Goal: Task Accomplishment & Management: Manage account settings

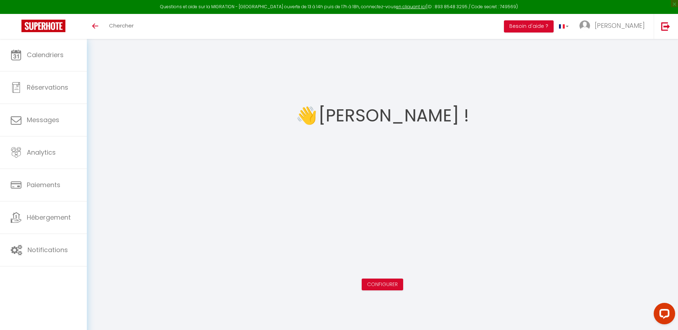
scroll to position [3, 0]
click at [632, 25] on span "[PERSON_NAME]" at bounding box center [620, 25] width 50 height 9
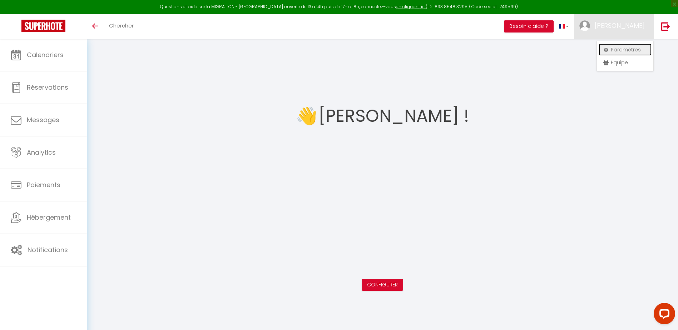
click at [638, 50] on link "Paramètres" at bounding box center [625, 50] width 53 height 12
select select "28"
select select "fr"
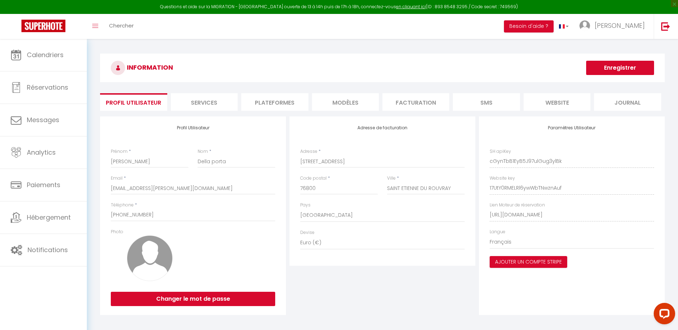
click at [282, 101] on li "Plateformes" at bounding box center [274, 102] width 67 height 18
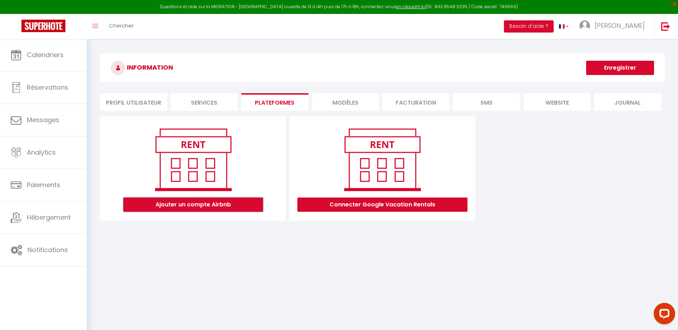
click at [215, 204] on button "Ajouter un compte Airbnb" at bounding box center [193, 205] width 140 height 14
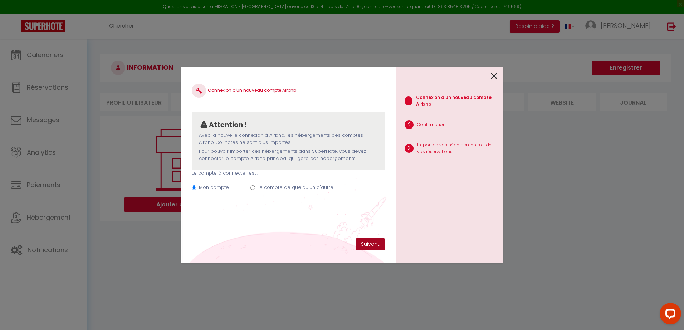
click at [364, 242] on button "Suivant" at bounding box center [369, 244] width 29 height 12
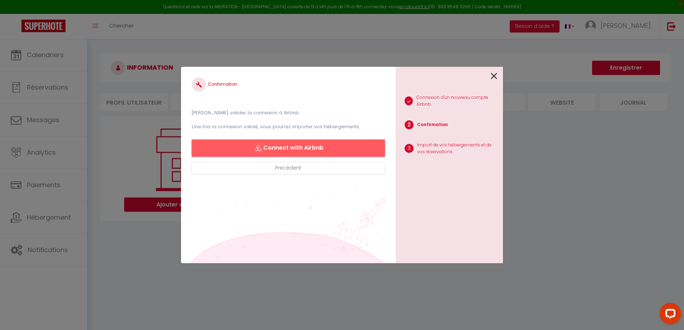
click at [307, 149] on button "Connect with Airbnb" at bounding box center [288, 148] width 193 height 17
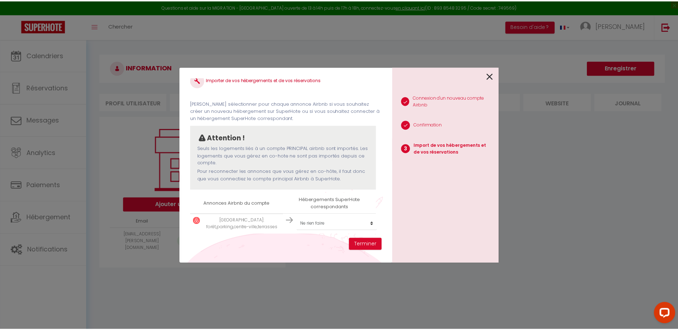
scroll to position [11, 0]
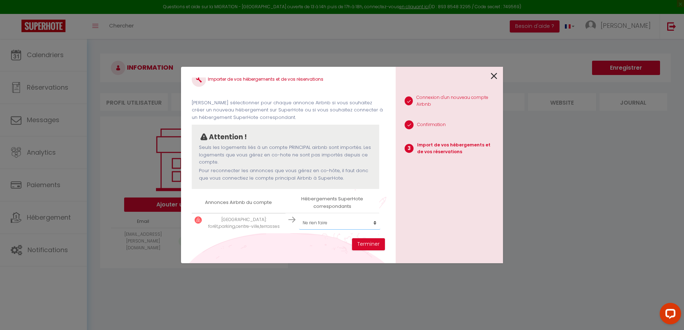
click at [373, 223] on select "Créer un nouveau hébergement Ne rien faire" at bounding box center [339, 223] width 81 height 14
select select "create_new"
click at [299, 216] on select "Créer un nouveau hébergement Ne rien faire" at bounding box center [339, 223] width 81 height 14
click at [365, 244] on button "Terminer" at bounding box center [368, 244] width 33 height 12
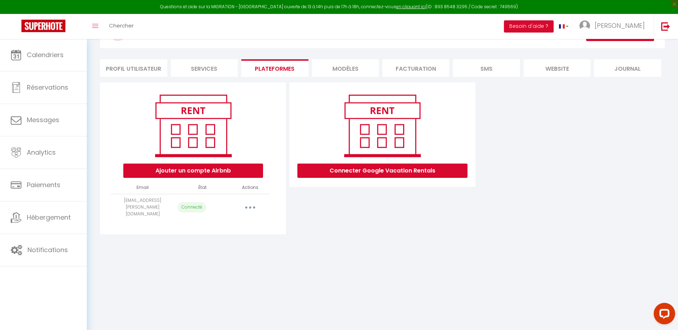
scroll to position [36, 0]
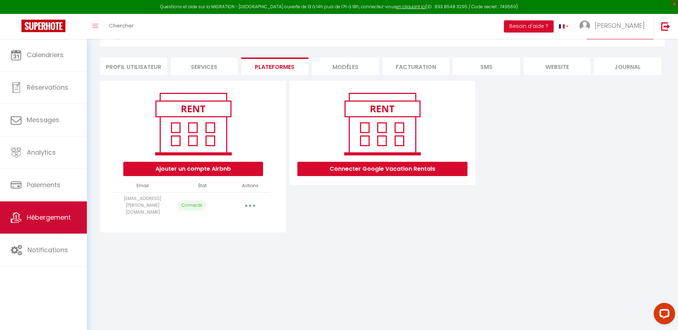
click at [50, 216] on span "Hébergement" at bounding box center [49, 217] width 44 height 9
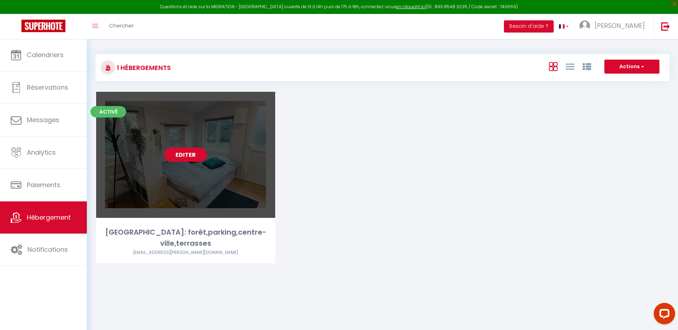
click at [196, 153] on link "Editer" at bounding box center [185, 155] width 43 height 14
select select "3"
select select "2"
select select "1"
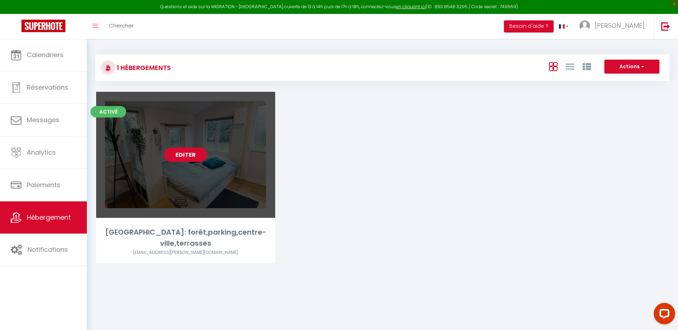
select select "28"
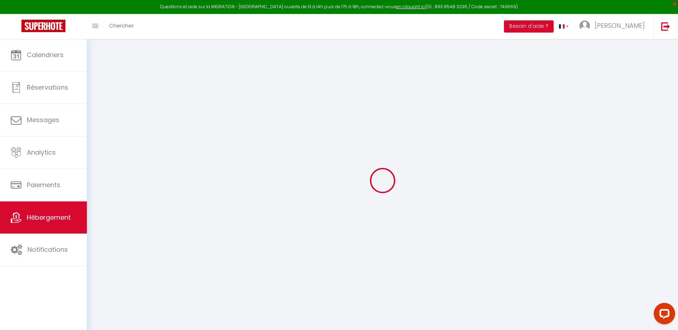
select select
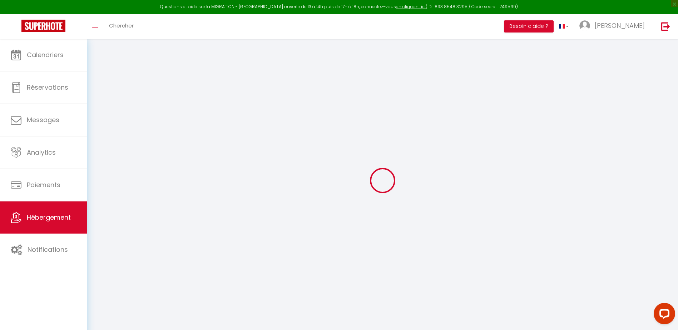
select select
checkbox input "false"
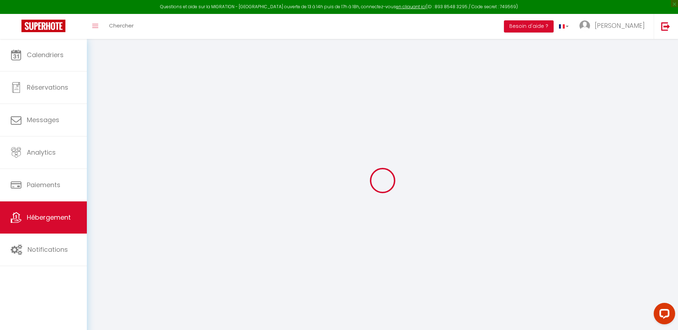
select select
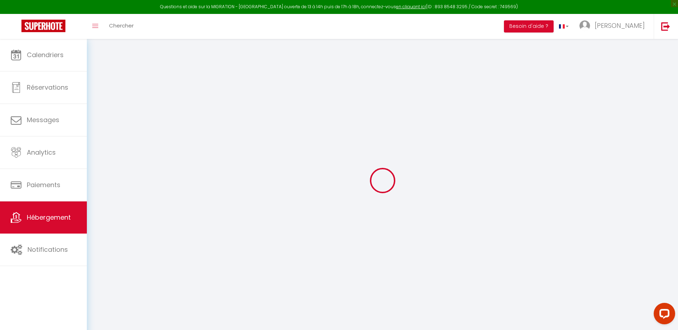
select select
checkbox input "false"
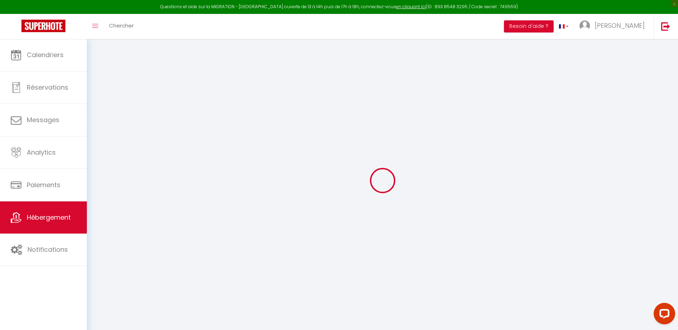
checkbox input "false"
select select
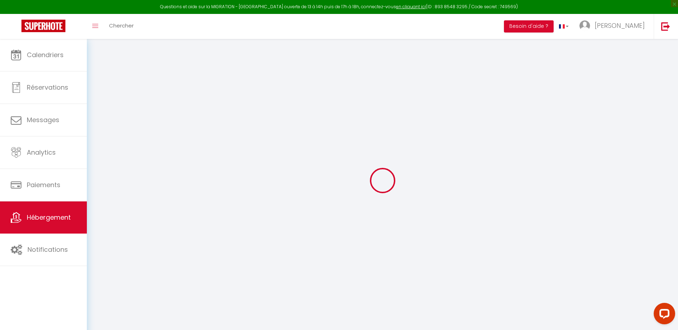
select select
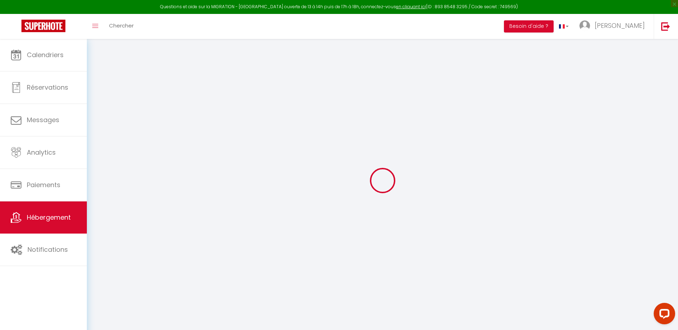
checkbox input "false"
select select
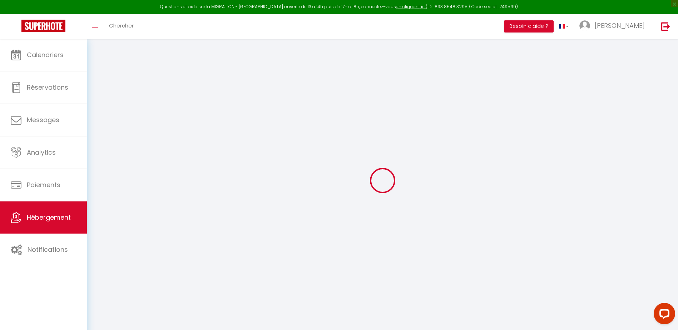
select select
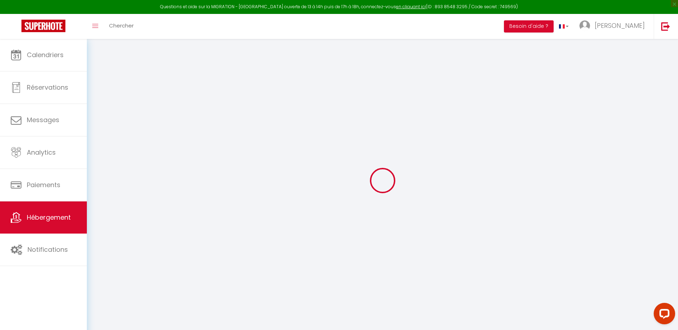
select select
checkbox input "false"
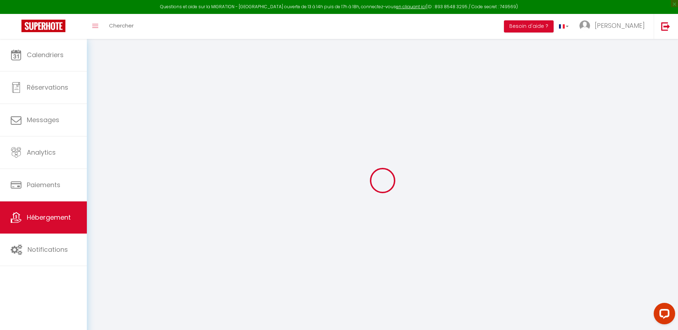
checkbox input "false"
select select
type input "[GEOGRAPHIC_DATA]: forêt,parking,centre-ville,terrasses"
select select "secondary_units"
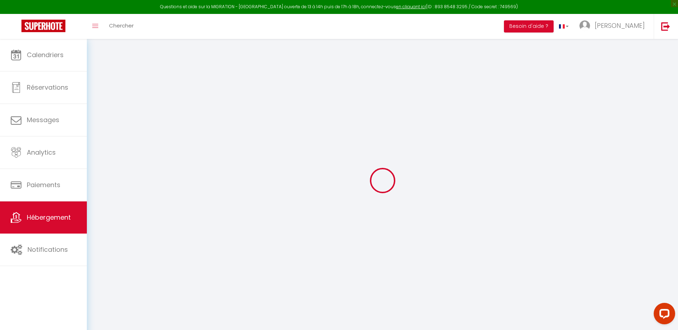
select select "2"
type input "35"
type input "30"
select select
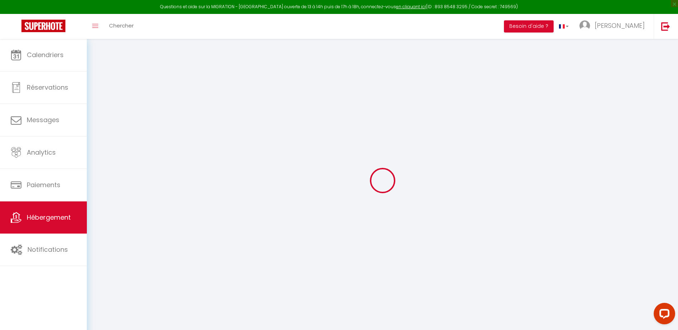
select select
type input "[STREET_ADDRESS]"
type input "76800"
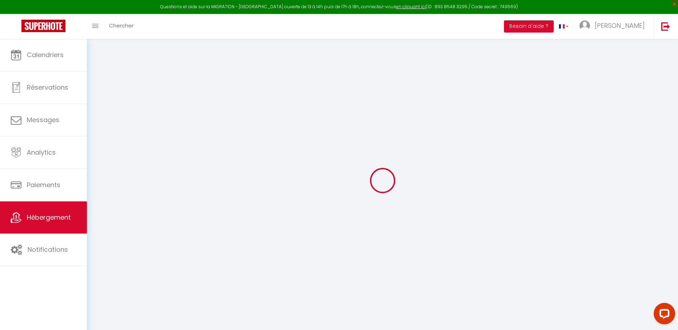
type input "[GEOGRAPHIC_DATA]"
type input "[EMAIL_ADDRESS][PERSON_NAME][DOMAIN_NAME]"
select select
checkbox input "false"
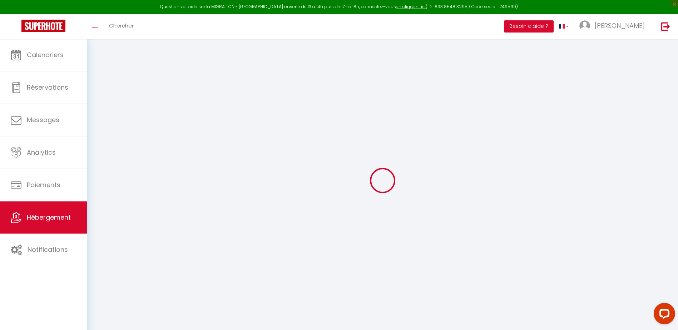
checkbox input "false"
select select
type input "0"
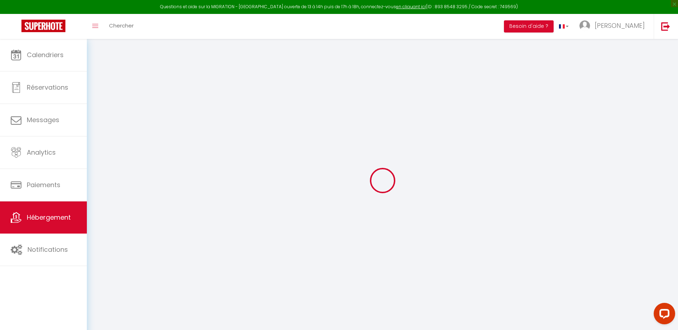
type input "0"
select select
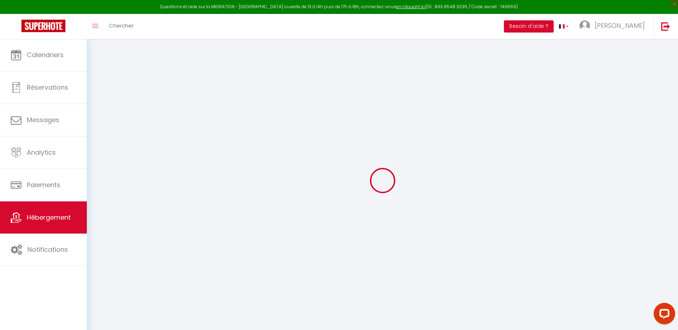
select select
checkbox input "false"
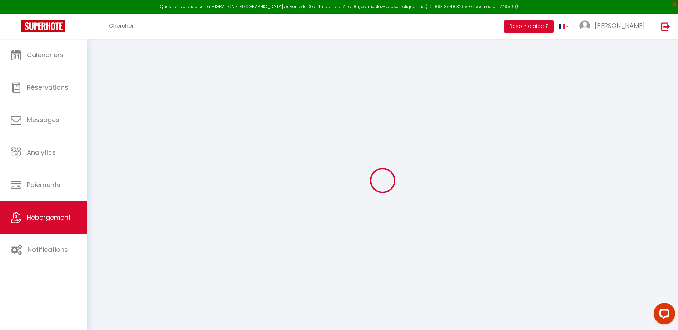
checkbox input "false"
select select
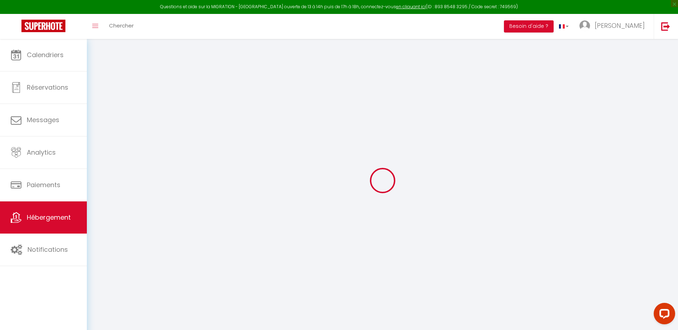
select select
checkbox input "false"
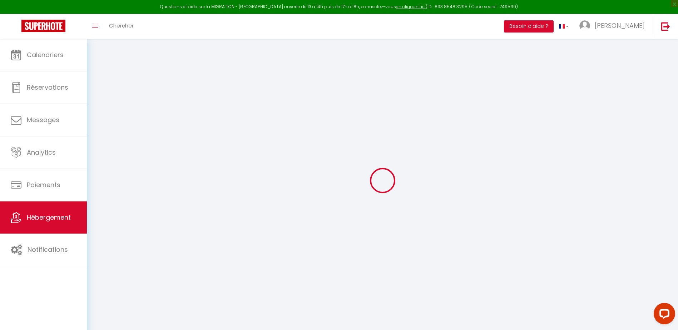
checkbox input "false"
select select
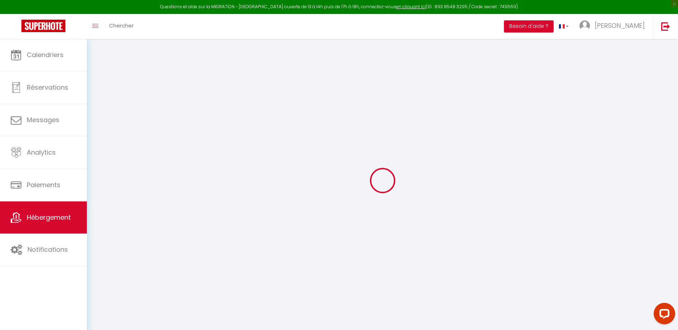
select select
checkbox input "false"
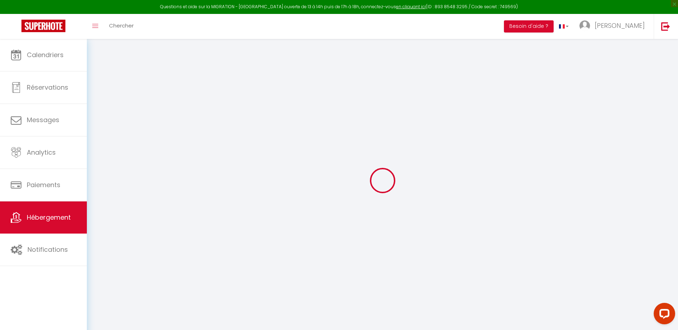
checkbox input "false"
select select
checkbox input "false"
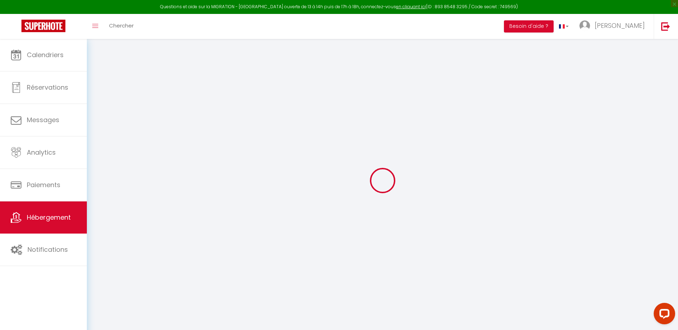
checkbox input "false"
select select "15:00"
select select "23:45"
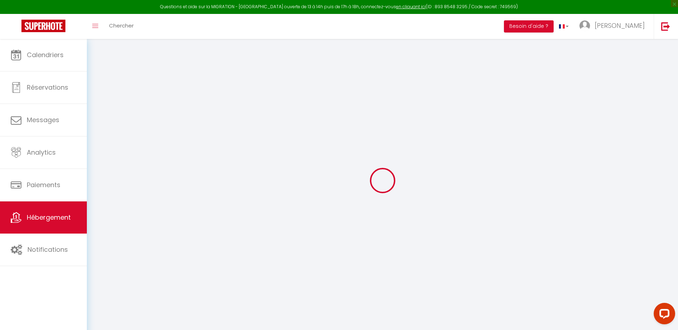
select select "11:00"
select select "30"
select select "120"
select select
checkbox input "false"
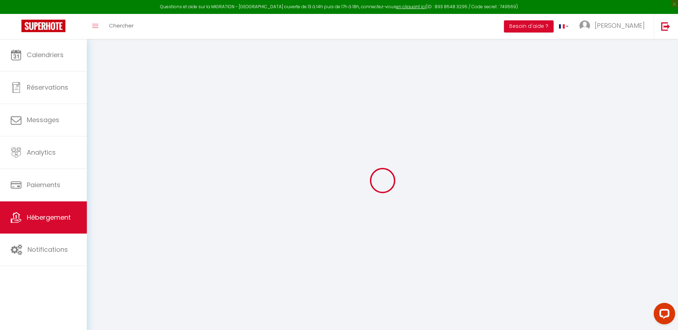
checkbox input "false"
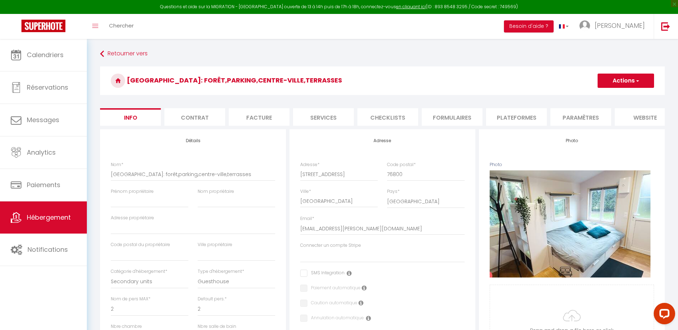
select select
checkbox input "false"
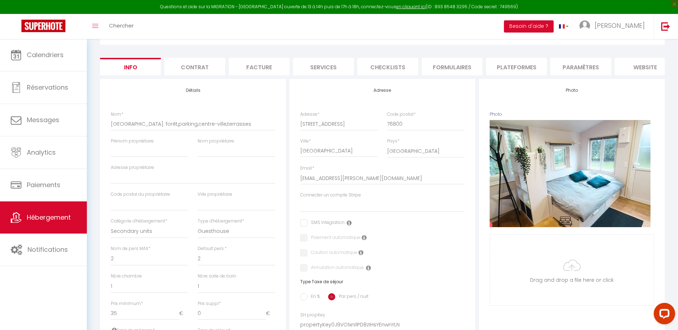
scroll to position [36, 0]
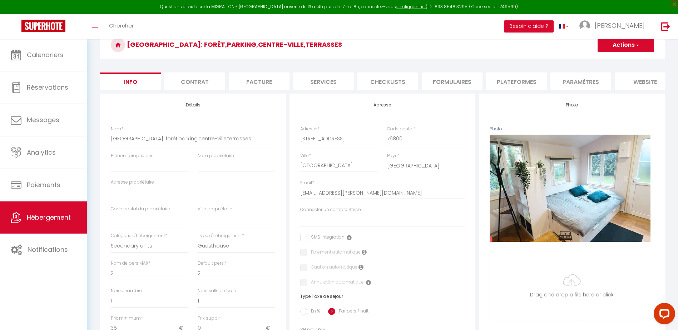
click at [511, 84] on li "Plateformes" at bounding box center [516, 82] width 61 height 18
select select
select select "well_reviewed_guests"
select select "EUR"
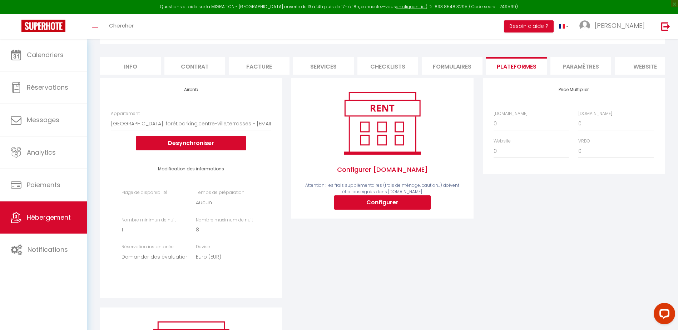
scroll to position [71, 0]
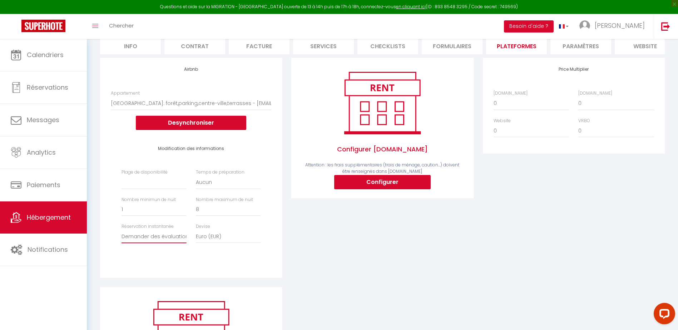
click at [169, 241] on select "Activée Demander des évaluations positives" at bounding box center [154, 237] width 65 height 14
select select "everyone"
click at [122, 235] on select "Activée Demander des évaluations positives" at bounding box center [154, 237] width 65 height 14
select select
click at [533, 110] on select "0 + 1 % + 2 % + 3 % + 4 % + 5 % + 6 % + 7 % + 8 % + 9 %" at bounding box center [531, 104] width 75 height 14
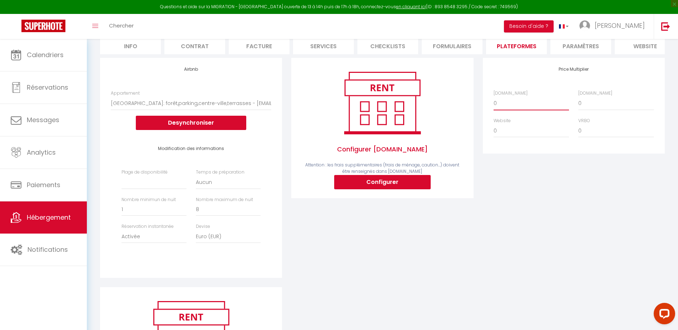
select select "+ 17 %"
click at [494, 102] on select "0 + 1 % + 2 % + 3 % + 4 % + 5 % + 6 % + 7 % + 8 % + 9 %" at bounding box center [531, 104] width 75 height 14
select select
click at [511, 110] on select "0 + 1 % + 2 % + 3 % + 4 % + 5 % + 6 % + 7 % + 8 % + 9 %" at bounding box center [531, 104] width 75 height 14
select select "+ 20 %"
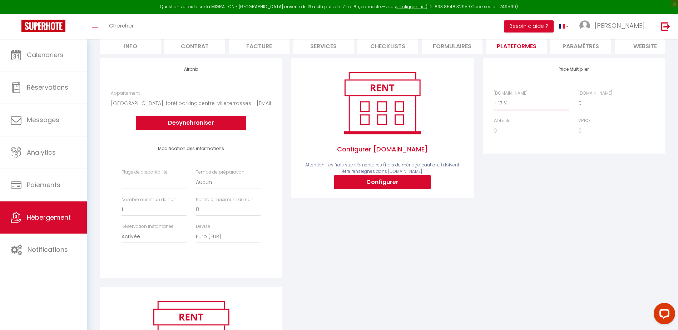
click at [494, 102] on select "0 + 1 % + 2 % + 3 % + 4 % + 5 % + 6 % + 7 % + 8 % + 9 %" at bounding box center [531, 104] width 75 height 14
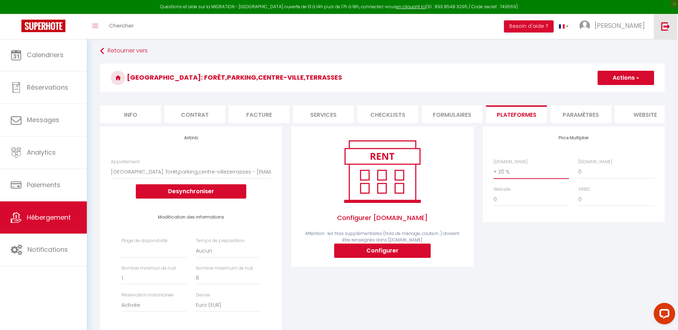
scroll to position [0, 0]
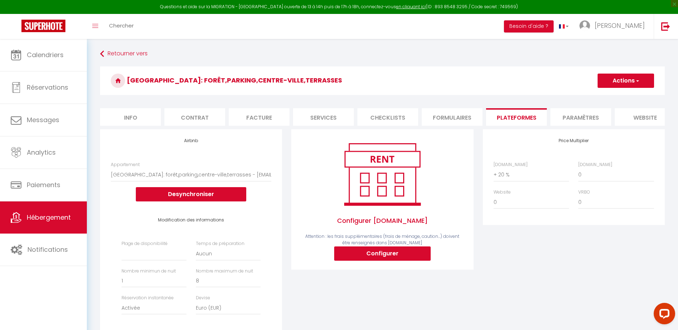
click at [637, 81] on span "button" at bounding box center [637, 80] width 5 height 7
click at [622, 97] on link "Enregistrer" at bounding box center [625, 96] width 56 height 9
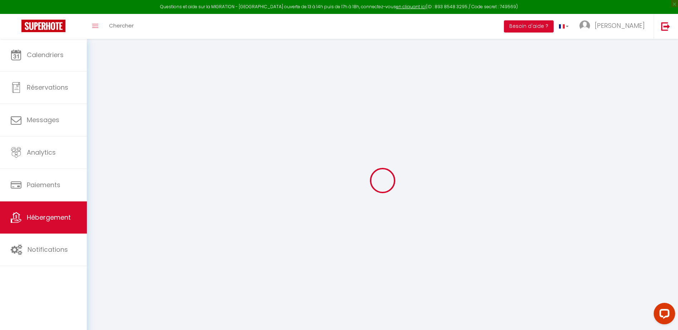
select select
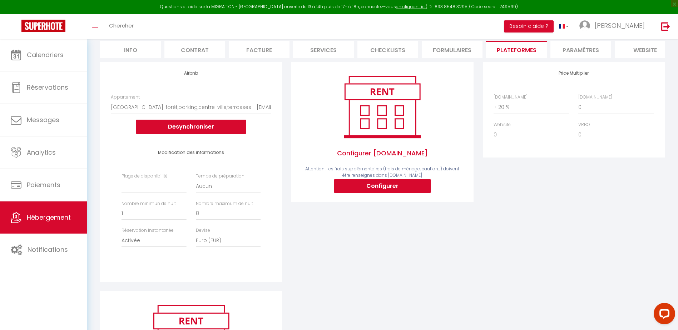
scroll to position [71, 0]
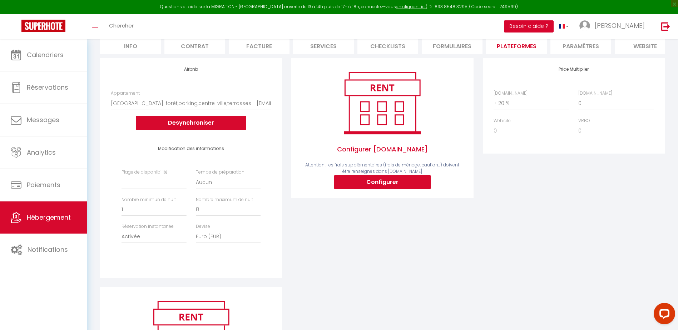
click at [552, 24] on button "Besoin d'aide ?" at bounding box center [529, 26] width 50 height 12
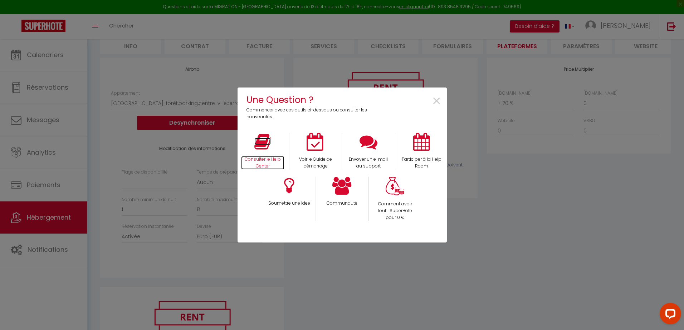
click at [267, 150] on icon at bounding box center [262, 142] width 16 height 18
click at [317, 147] on icon at bounding box center [315, 142] width 18 height 18
click at [436, 102] on span "×" at bounding box center [436, 101] width 10 height 23
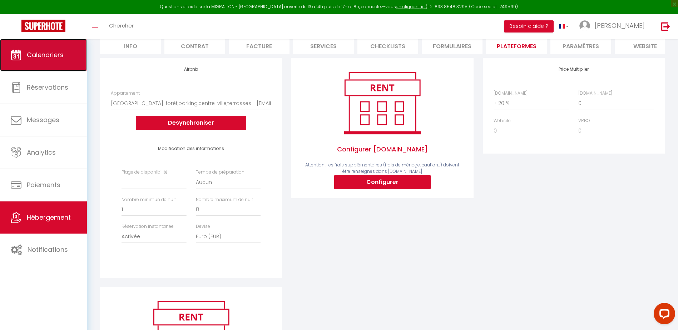
click at [39, 55] on span "Calendriers" at bounding box center [45, 54] width 37 height 9
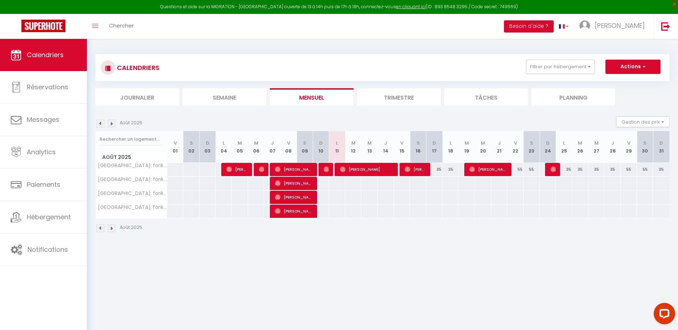
click at [399, 95] on li "Trimestre" at bounding box center [399, 97] width 84 height 18
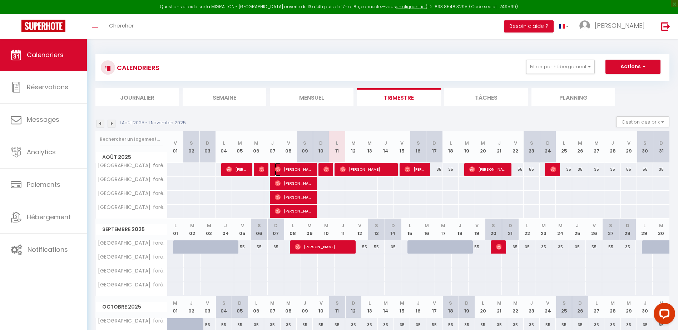
click at [297, 169] on span "[PERSON_NAME]" at bounding box center [294, 170] width 38 height 14
select select "KO"
select select "0"
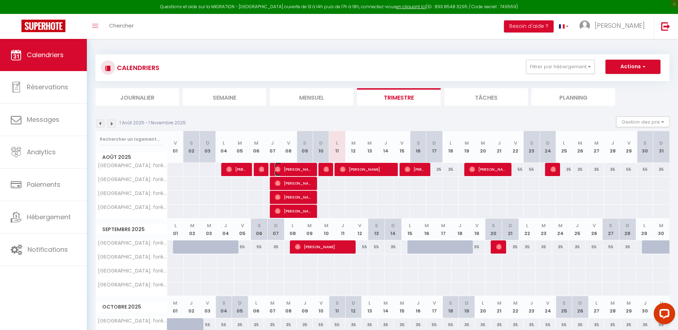
select select "1"
select select
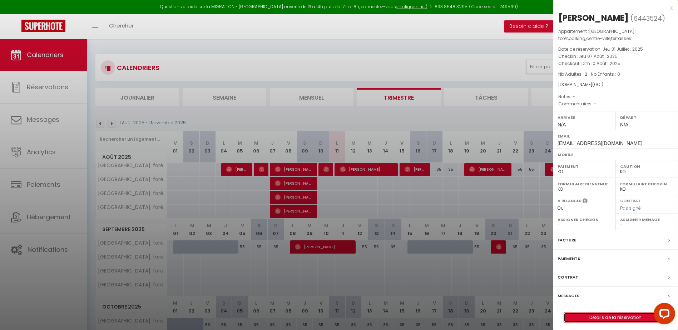
click at [615, 315] on link "Détails de la réservation" at bounding box center [615, 317] width 103 height 9
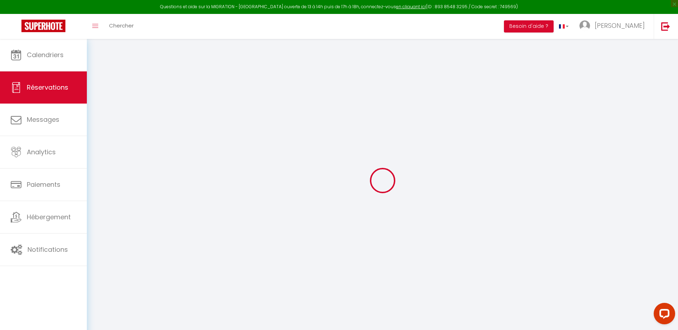
type input "[PERSON_NAME]"
type input "[EMAIL_ADDRESS][DOMAIN_NAME]"
select select
type input "0"
select select "75347"
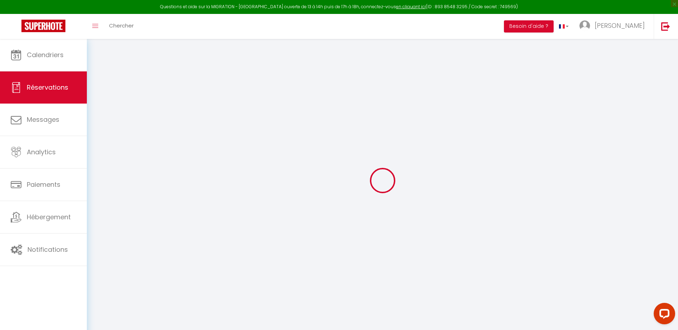
select select "2"
select select
type input "2"
select select "10"
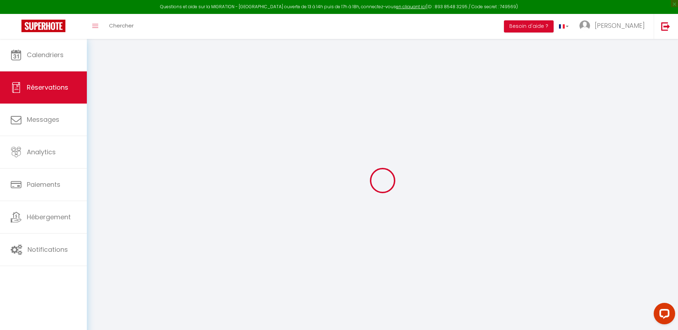
select select
checkbox input "false"
type input "0"
select select "1"
type input "0"
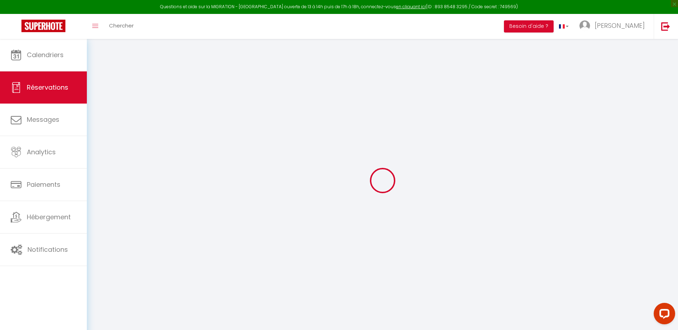
type input "0"
select select
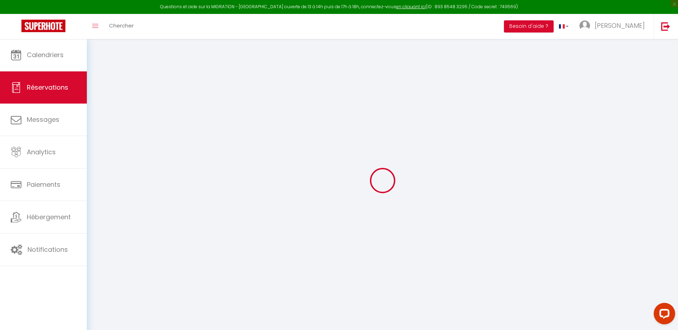
select select "14"
checkbox input "false"
select select
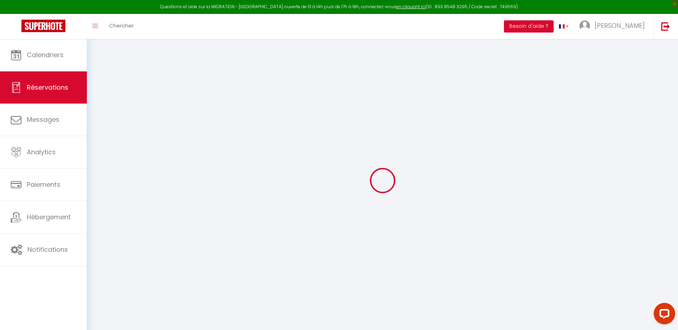
checkbox input "false"
select select
checkbox input "false"
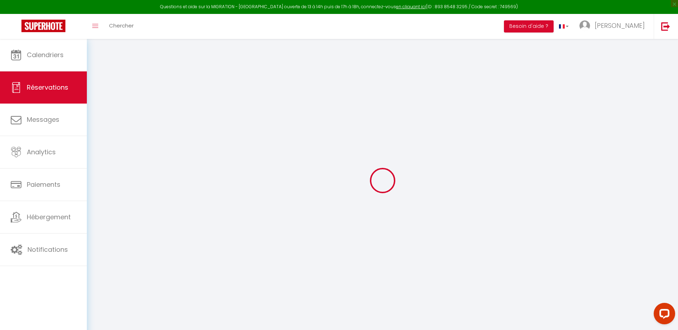
select select
checkbox input "false"
select select
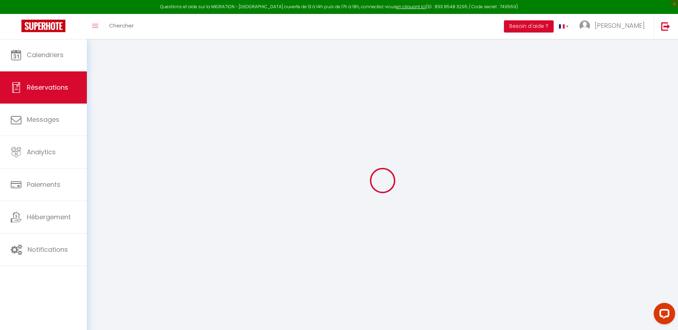
select select
checkbox input "false"
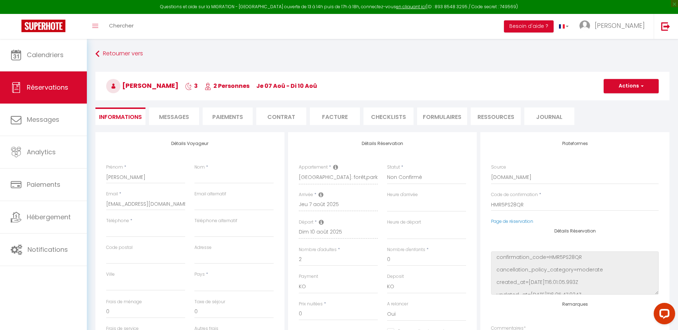
select select
checkbox input "false"
select select
click at [639, 83] on span "button" at bounding box center [641, 86] width 4 height 6
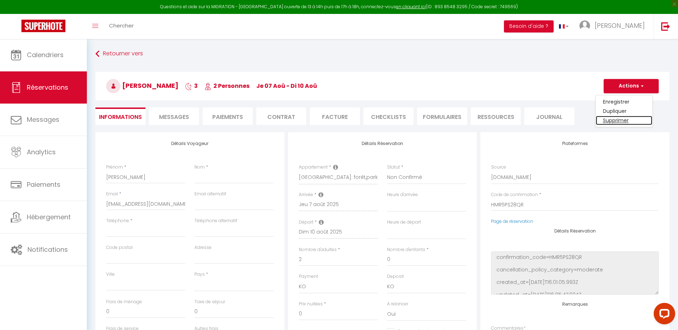
click at [626, 120] on link "Supprimer" at bounding box center [624, 120] width 56 height 9
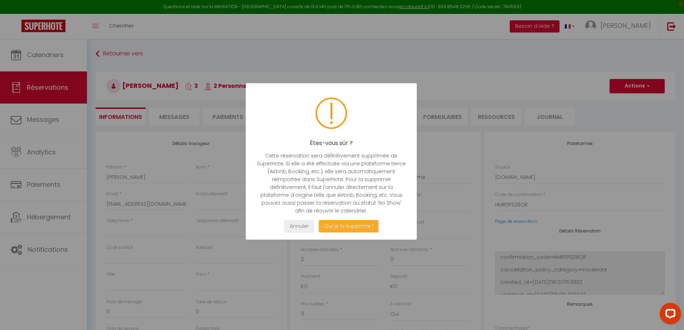
click at [360, 228] on button "Oui je la supprime !" at bounding box center [349, 226] width 60 height 13
select select "not_cancelled"
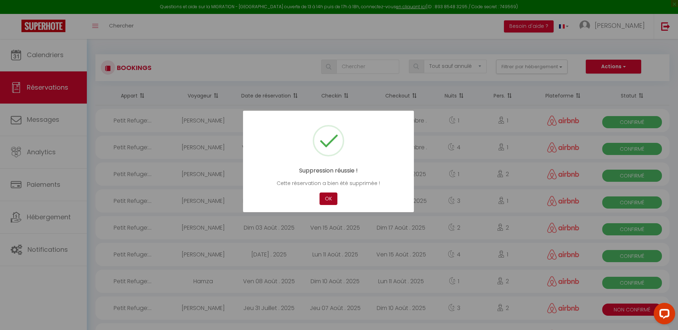
click at [328, 199] on button "OK" at bounding box center [329, 199] width 18 height 13
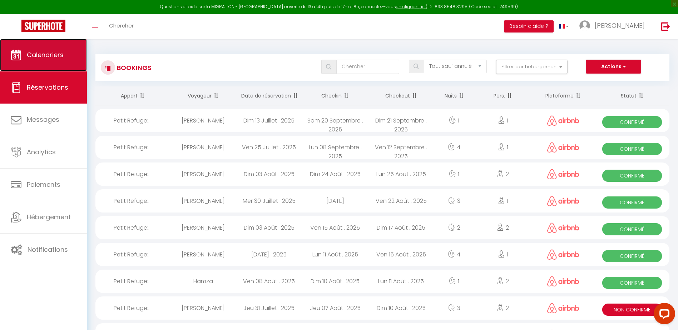
click at [50, 53] on span "Calendriers" at bounding box center [45, 54] width 37 height 9
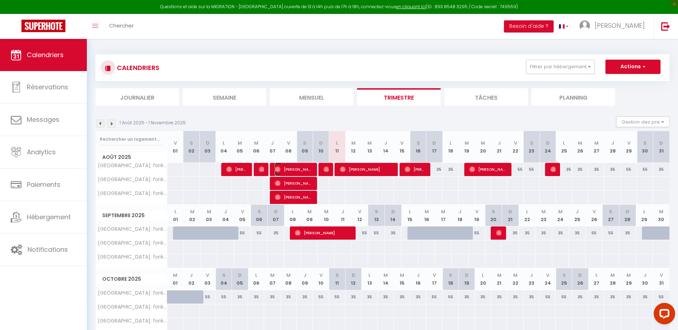
click at [298, 168] on span "[PERSON_NAME]" at bounding box center [294, 170] width 38 height 14
select select "KO"
select select "0"
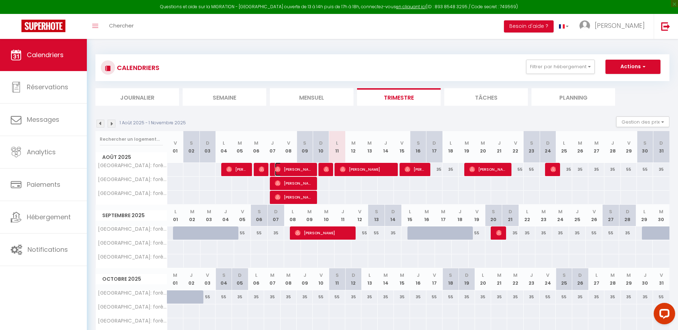
select select "1"
select select
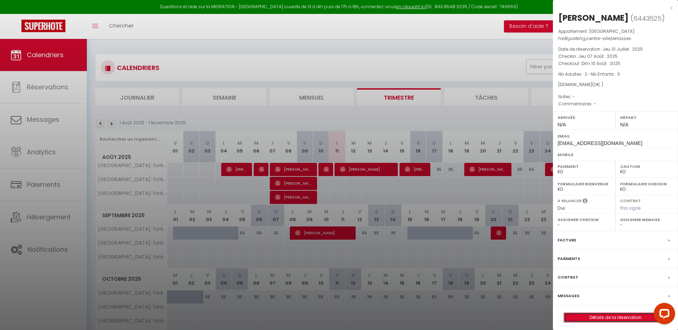
click at [622, 318] on link "Détails de la réservation" at bounding box center [615, 317] width 103 height 9
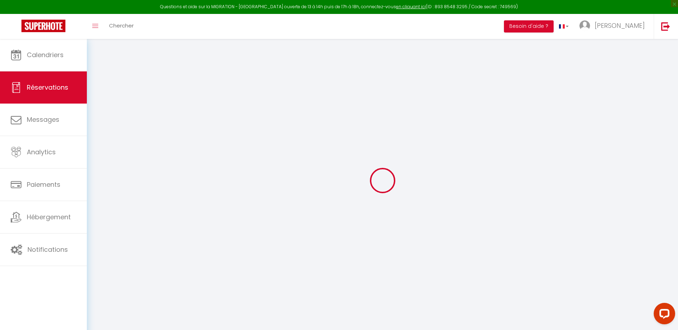
type input "[PERSON_NAME]"
type input "[EMAIL_ADDRESS][DOMAIN_NAME]"
select select
type input "0"
select select "75347"
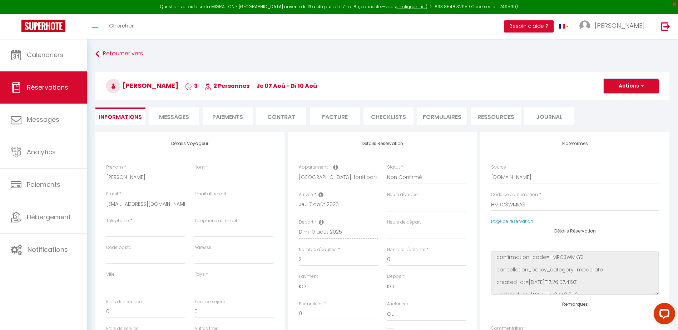
click at [645, 85] on button "Actions" at bounding box center [631, 86] width 55 height 14
click at [618, 120] on link "Supprimer" at bounding box center [624, 120] width 56 height 9
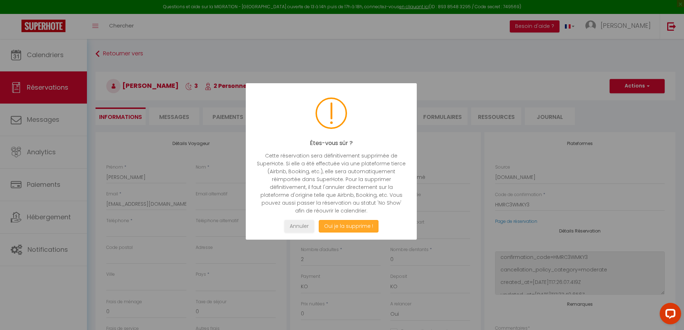
click at [353, 227] on button "Oui je la supprime !" at bounding box center [349, 226] width 60 height 13
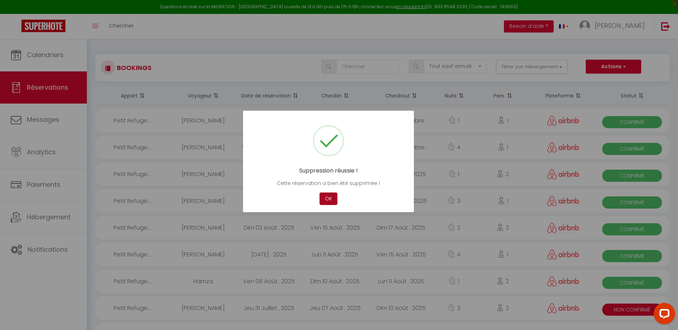
click at [329, 198] on button "OK" at bounding box center [329, 199] width 18 height 13
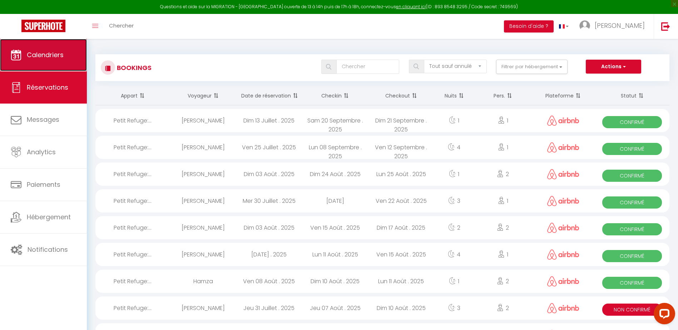
click at [22, 65] on link "Calendriers" at bounding box center [43, 55] width 87 height 32
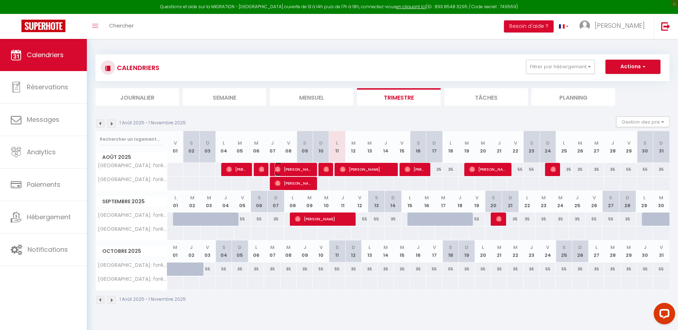
click at [306, 169] on span "[PERSON_NAME]" at bounding box center [294, 170] width 38 height 14
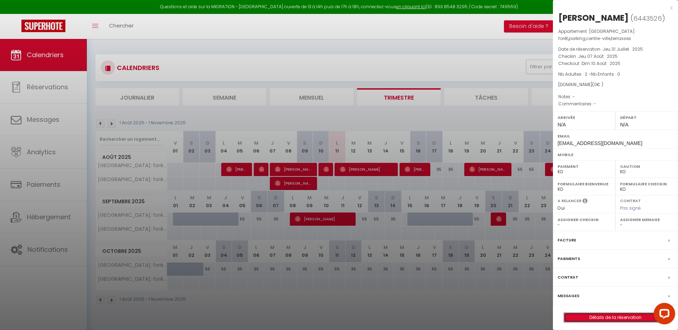
click at [623, 319] on link "Détails de la réservation" at bounding box center [615, 317] width 103 height 9
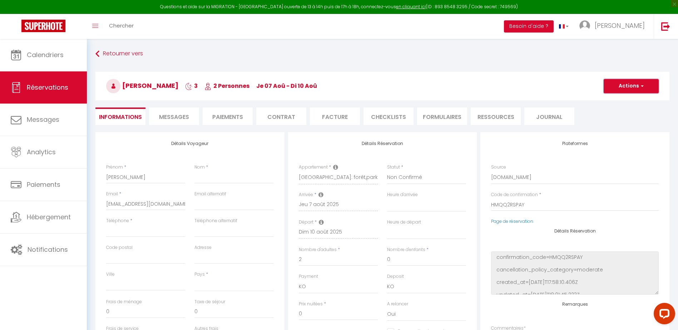
click at [634, 85] on button "Actions" at bounding box center [631, 86] width 55 height 14
click at [619, 120] on link "Supprimer" at bounding box center [624, 120] width 56 height 9
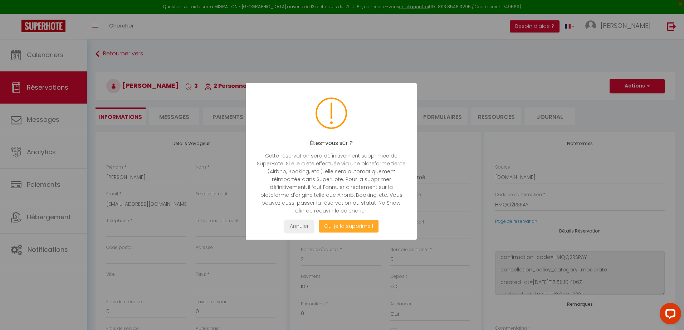
click at [342, 225] on button "Oui je la supprime !" at bounding box center [349, 226] width 60 height 13
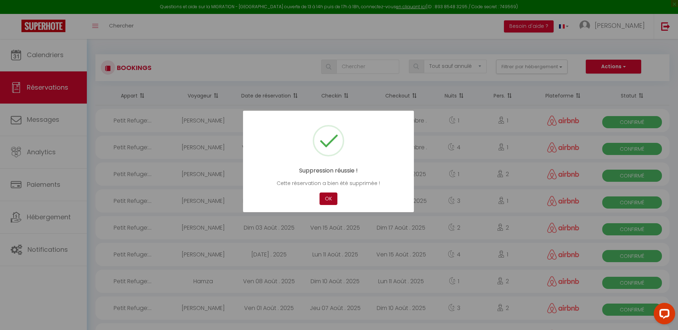
click at [332, 198] on button "OK" at bounding box center [329, 199] width 18 height 13
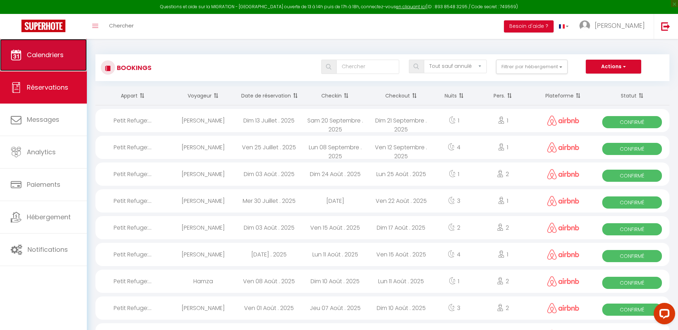
click at [44, 58] on span "Calendriers" at bounding box center [45, 54] width 37 height 9
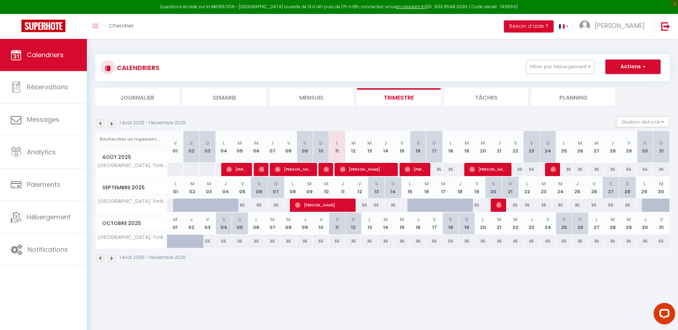
click at [645, 65] on button "Actions" at bounding box center [633, 67] width 55 height 14
click at [645, 84] on link "Nouvelle réservation" at bounding box center [626, 83] width 62 height 11
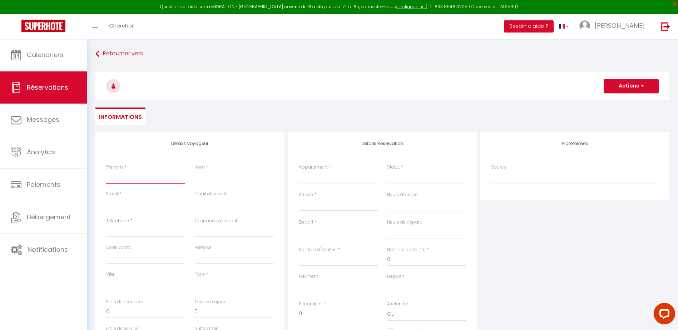
click at [125, 176] on input "Prénom" at bounding box center [145, 177] width 79 height 13
click at [210, 178] on input "Nom" at bounding box center [233, 177] width 79 height 13
click at [123, 205] on input "Email client" at bounding box center [145, 204] width 79 height 13
click at [125, 232] on input "Téléphone" at bounding box center [145, 231] width 79 height 13
drag, startPoint x: 125, startPoint y: 206, endPoint x: 88, endPoint y: 207, distance: 37.2
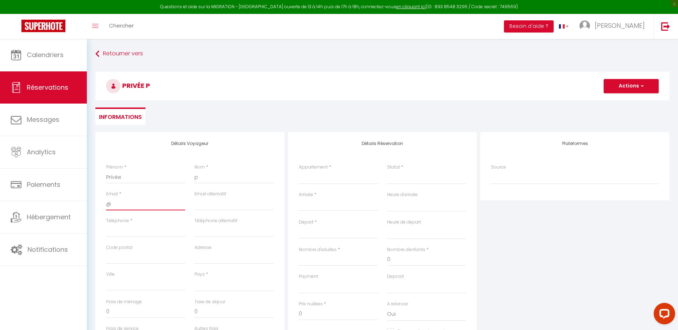
click at [88, 207] on div "Retourner vers Privée p Actions Enregistrer Actions Enregistrer Aperçu et édite…" at bounding box center [382, 238] width 591 height 399
click at [112, 229] on input "Téléphone" at bounding box center [145, 231] width 79 height 13
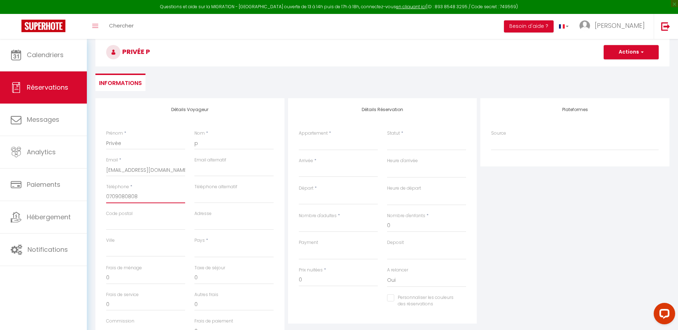
scroll to position [36, 0]
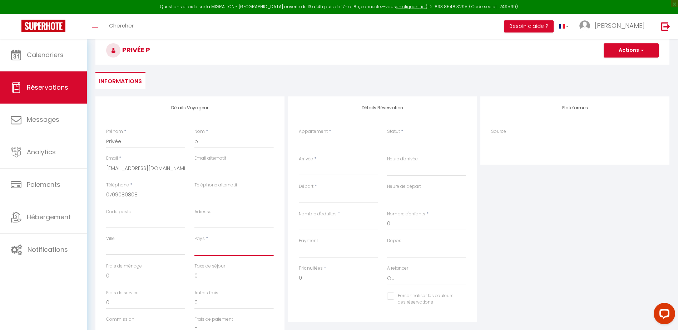
click at [230, 252] on select "[GEOGRAPHIC_DATA] [GEOGRAPHIC_DATA] [GEOGRAPHIC_DATA] [GEOGRAPHIC_DATA] [GEOGRA…" at bounding box center [233, 249] width 79 height 14
click at [194, 242] on select "[GEOGRAPHIC_DATA] [GEOGRAPHIC_DATA] [GEOGRAPHIC_DATA] [GEOGRAPHIC_DATA] [GEOGRA…" at bounding box center [233, 249] width 79 height 14
click at [330, 140] on select "[GEOGRAPHIC_DATA]: forêt,parking,centre-ville,terrasses" at bounding box center [338, 142] width 79 height 14
click at [299, 135] on select "[GEOGRAPHIC_DATA]: forêt,parking,centre-ville,terrasses" at bounding box center [338, 142] width 79 height 14
click at [400, 143] on select "Confirmé Non Confirmé [PERSON_NAME] par le voyageur No Show Request" at bounding box center [426, 142] width 79 height 14
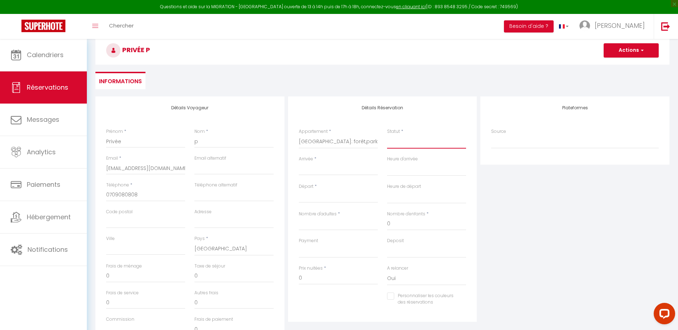
click at [387, 135] on select "Confirmé Non Confirmé [PERSON_NAME] par le voyageur No Show Request" at bounding box center [426, 142] width 79 height 14
click at [412, 142] on select "Confirmé Non Confirmé [PERSON_NAME] par le voyageur No Show Request" at bounding box center [426, 142] width 79 height 14
click at [387, 135] on select "Confirmé Non Confirmé [PERSON_NAME] par le voyageur No Show Request" at bounding box center [426, 142] width 79 height 14
click at [330, 176] on div "< [DATE] > Dim Lun Mar Mer Jeu Ven Sam 1 2 3 4 5 6 7 8 9 10 11 12 13 14 15 16 1…" at bounding box center [338, 169] width 79 height 13
click at [322, 169] on input "Arrivée" at bounding box center [338, 169] width 79 height 9
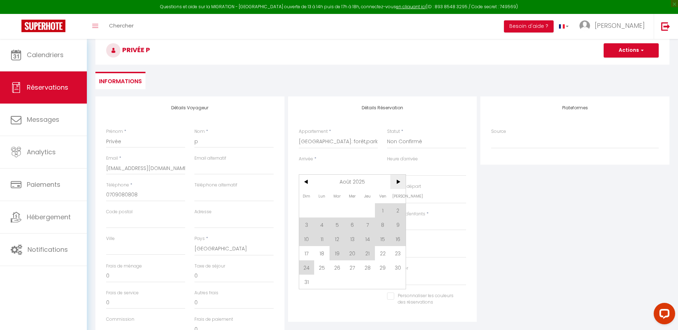
click at [397, 181] on span ">" at bounding box center [397, 182] width 15 height 14
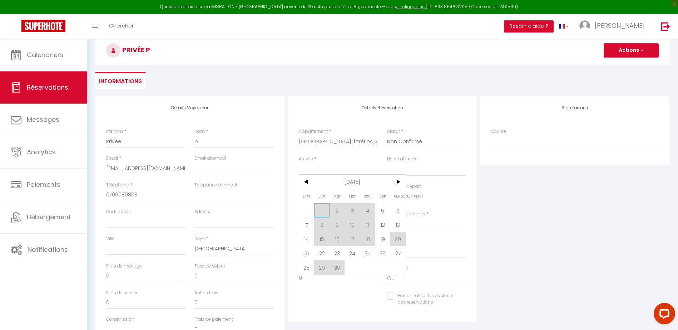
click at [320, 211] on span "1" at bounding box center [321, 210] width 15 height 14
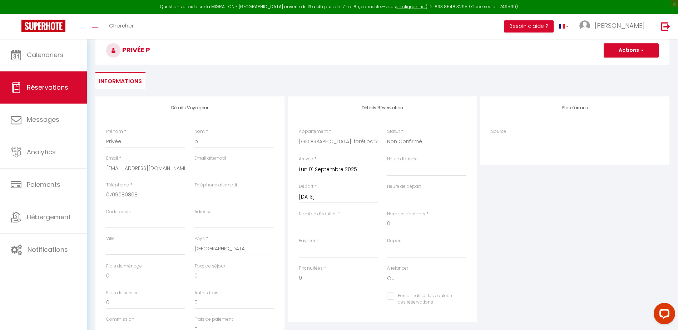
click at [340, 196] on input "[DATE]" at bounding box center [338, 197] width 79 height 9
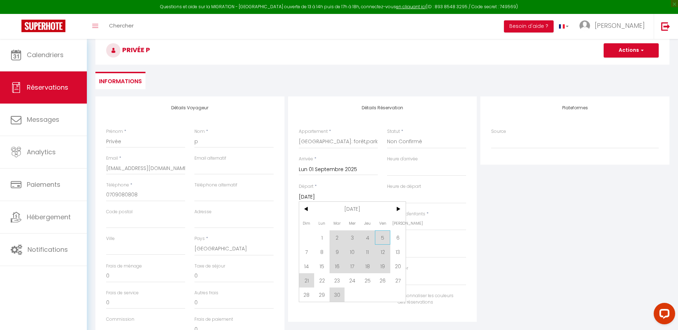
click at [385, 238] on span "5" at bounding box center [382, 238] width 15 height 14
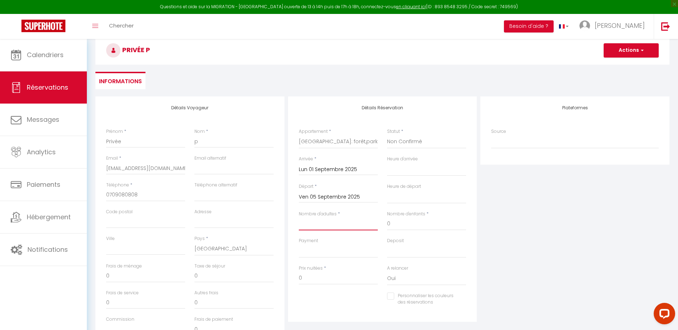
click at [325, 222] on input "Nombre d'adultes" at bounding box center [338, 224] width 79 height 13
click at [405, 225] on input "0" at bounding box center [426, 224] width 79 height 13
click at [633, 49] on button "Actions" at bounding box center [631, 50] width 55 height 14
click at [621, 65] on link "Enregistrer" at bounding box center [624, 65] width 56 height 9
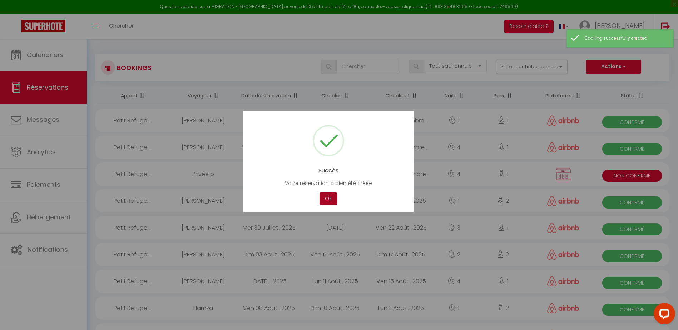
click at [327, 197] on button "OK" at bounding box center [329, 199] width 18 height 13
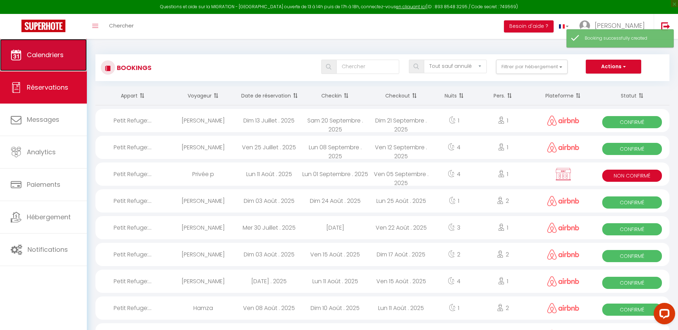
click at [45, 60] on link "Calendriers" at bounding box center [43, 55] width 87 height 32
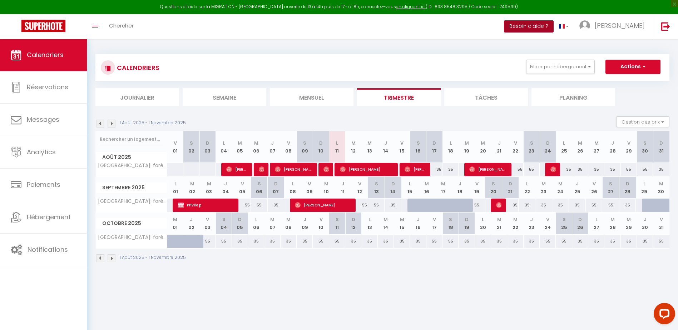
click at [554, 27] on button "Besoin d'aide ?" at bounding box center [529, 26] width 50 height 12
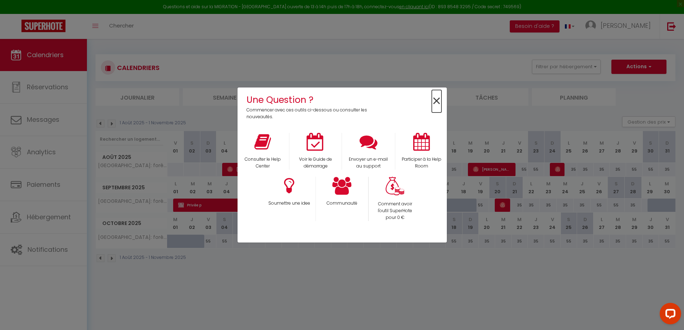
click at [435, 100] on span "×" at bounding box center [436, 101] width 10 height 23
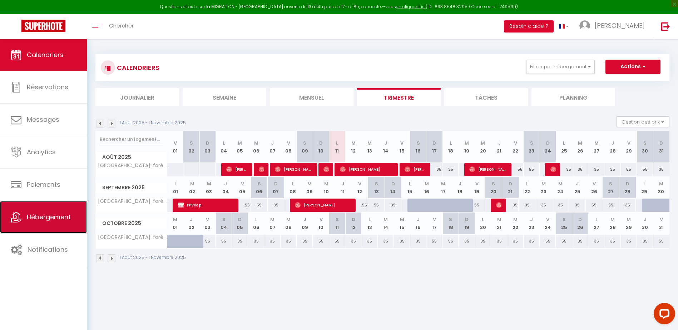
click at [36, 222] on link "Hébergement" at bounding box center [43, 217] width 87 height 32
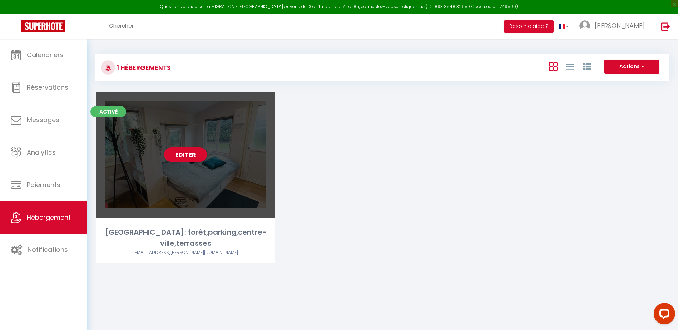
click at [211, 191] on div "Editer" at bounding box center [185, 155] width 179 height 126
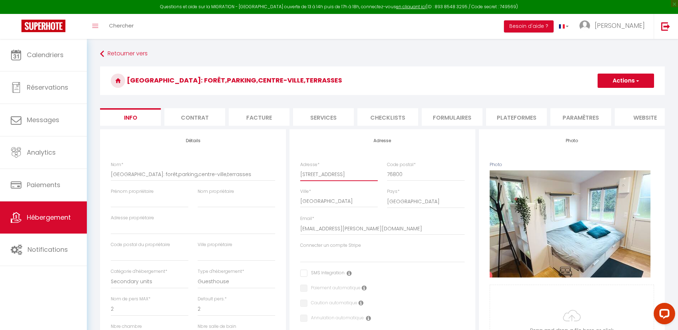
click at [337, 179] on input "[STREET_ADDRESS]" at bounding box center [339, 174] width 78 height 13
drag, startPoint x: 357, startPoint y: 179, endPoint x: 295, endPoint y: 181, distance: 62.6
click at [295, 181] on div "Adresse Adresse * [STREET_ADDRESS] [GEOGRAPHIC_DATA] [GEOGRAPHIC_DATA] [GEOGRAP…" at bounding box center [383, 304] width 186 height 351
click at [637, 119] on li "website" at bounding box center [645, 117] width 61 height 18
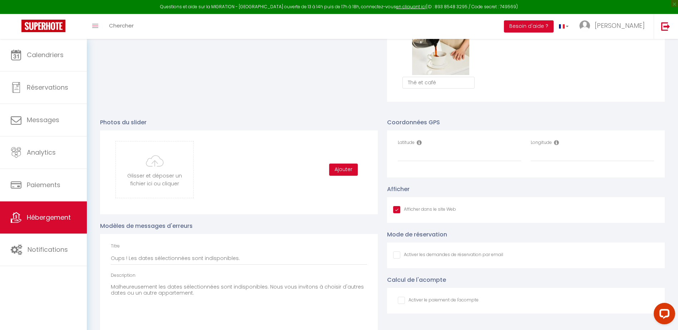
scroll to position [679, 0]
click at [405, 147] on label "Latitude" at bounding box center [406, 143] width 17 height 7
drag, startPoint x: 405, startPoint y: 149, endPoint x: 410, endPoint y: 160, distance: 12.5
click at [410, 160] on input "Latitude" at bounding box center [459, 155] width 123 height 13
paste input "49.3823517,1.0987469"
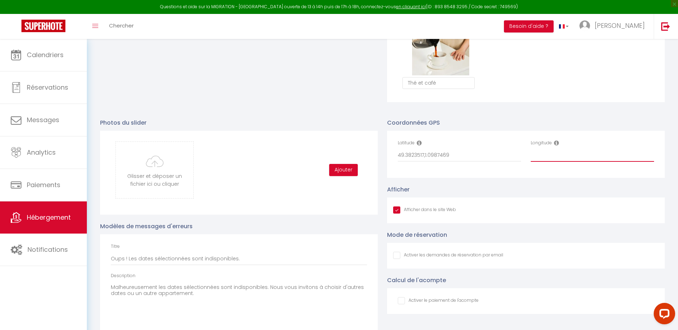
click at [566, 162] on input "Longitude" at bounding box center [592, 155] width 123 height 13
paste input "49.3823517,1.0987469"
drag, startPoint x: 558, startPoint y: 161, endPoint x: 527, endPoint y: 162, distance: 30.8
click at [527, 162] on div "Longitude 49.3823517,1.0987469" at bounding box center [592, 154] width 133 height 29
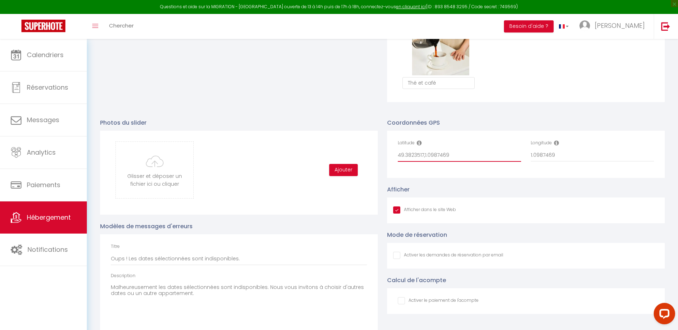
drag, startPoint x: 424, startPoint y: 163, endPoint x: 465, endPoint y: 163, distance: 41.8
click at [465, 162] on input "49.3823517,1.0987469" at bounding box center [459, 155] width 123 height 13
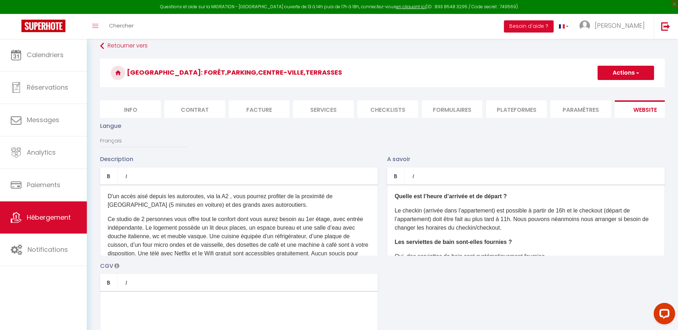
scroll to position [0, 0]
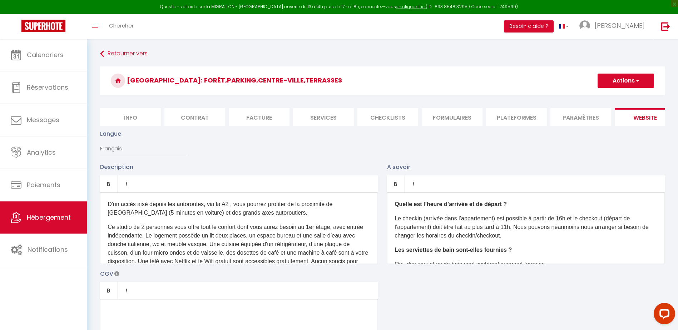
click at [633, 82] on button "Actions" at bounding box center [626, 81] width 56 height 14
click at [616, 98] on input "Enregistrer" at bounding box center [618, 96] width 26 height 7
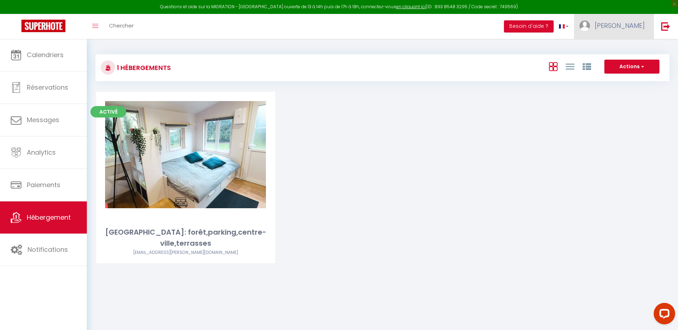
click at [627, 25] on span "[PERSON_NAME]" at bounding box center [620, 25] width 50 height 9
click at [629, 50] on link "Paramètres" at bounding box center [625, 50] width 53 height 12
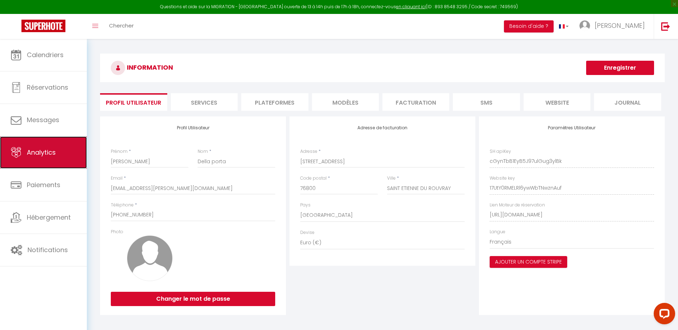
click at [34, 155] on span "Analytics" at bounding box center [41, 152] width 29 height 9
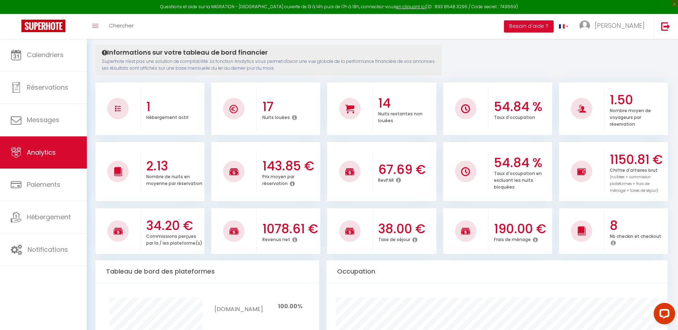
scroll to position [71, 0]
click at [399, 179] on icon at bounding box center [398, 180] width 5 height 6
click at [415, 240] on icon at bounding box center [415, 240] width 5 height 6
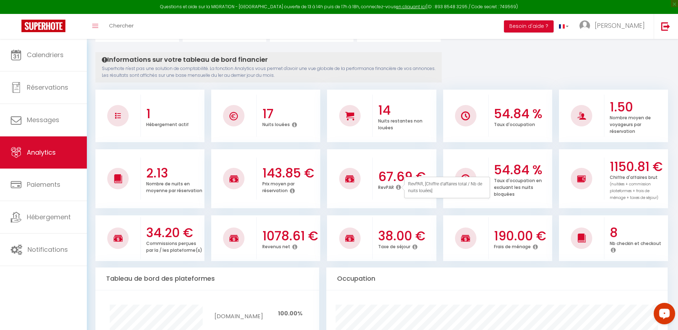
scroll to position [45, 0]
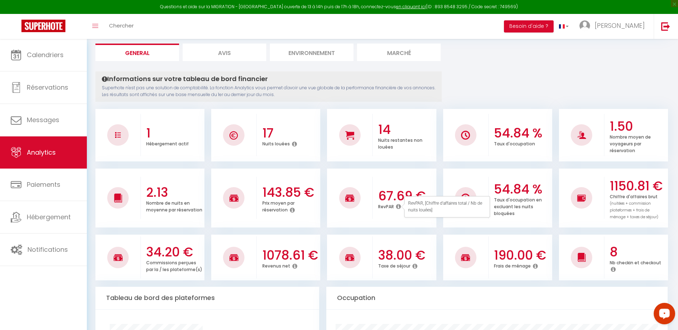
click at [230, 52] on li "Avis" at bounding box center [225, 53] width 84 height 18
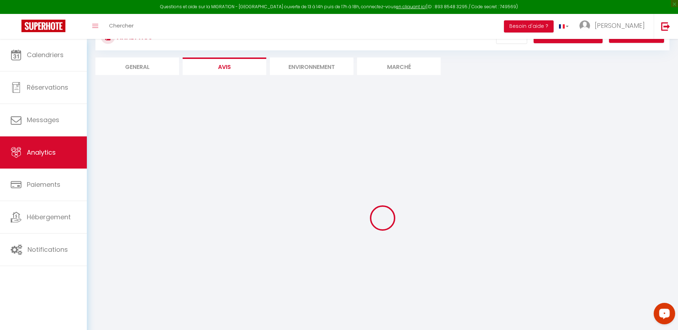
scroll to position [39, 0]
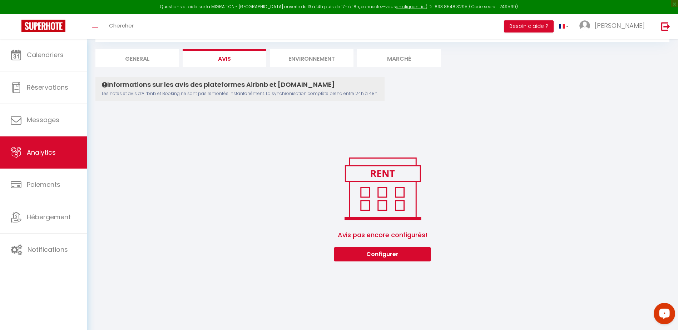
click at [312, 61] on li "Environnement" at bounding box center [312, 58] width 84 height 18
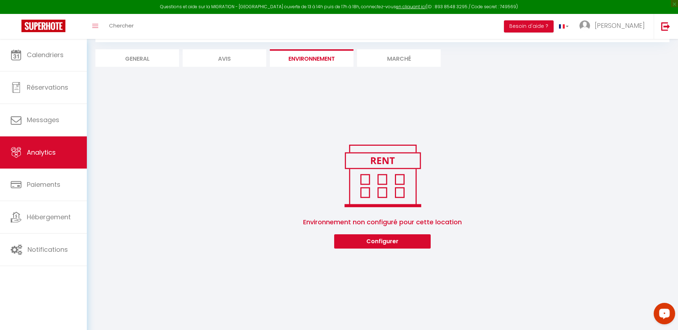
scroll to position [39, 0]
click at [410, 57] on li "Marché" at bounding box center [399, 58] width 84 height 18
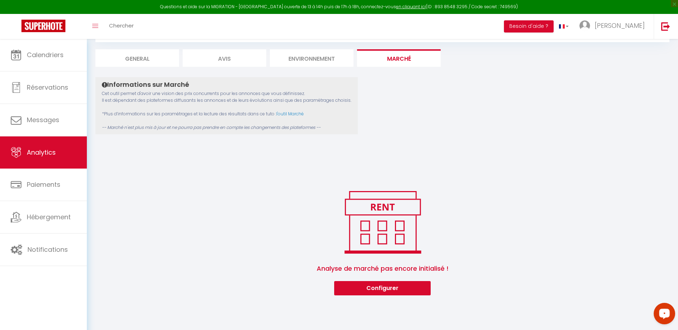
scroll to position [39, 0]
click at [317, 56] on li "Environnement" at bounding box center [312, 58] width 84 height 18
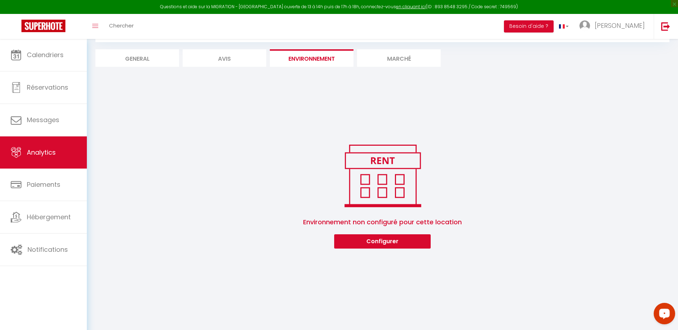
click at [220, 57] on li "Avis" at bounding box center [225, 58] width 84 height 18
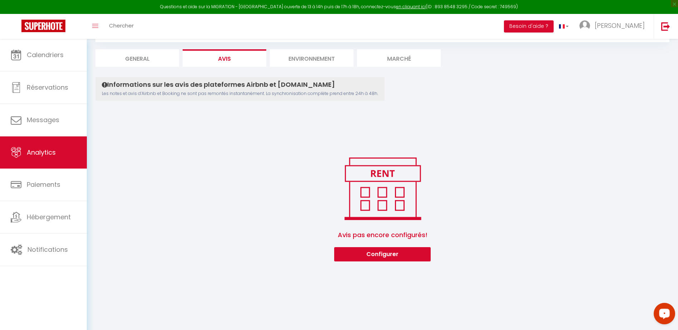
scroll to position [39, 0]
click at [140, 58] on li "General" at bounding box center [137, 58] width 84 height 18
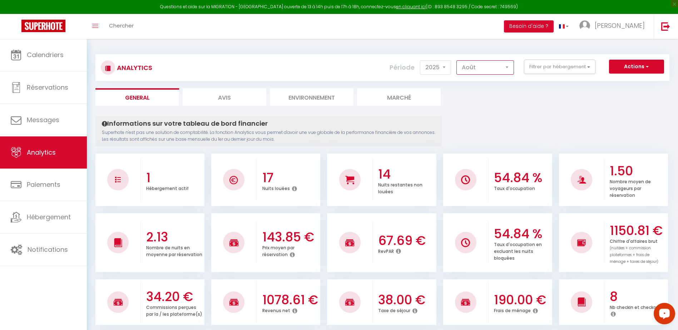
click at [505, 68] on select "[PERSON_NAME] Mars Avril Mai Juin Juillet Août Septembre Octobre Novembre Décem…" at bounding box center [486, 67] width 58 height 14
click at [457, 60] on select "[PERSON_NAME] Mars Avril Mai Juin Juillet Août Septembre Octobre Novembre Décem…" at bounding box center [486, 67] width 58 height 14
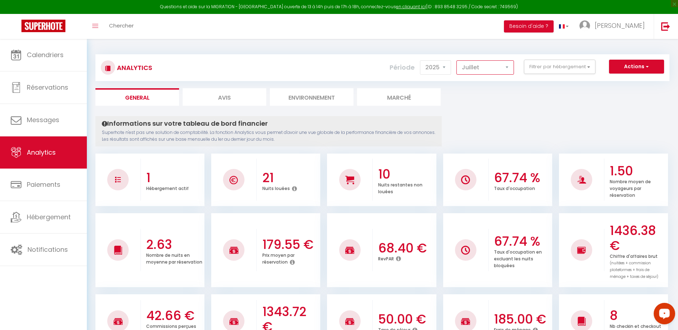
click at [505, 65] on select "[PERSON_NAME] Mars Avril Mai Juin Juillet Août Septembre Octobre Novembre Décem…" at bounding box center [486, 67] width 58 height 14
click at [457, 60] on select "[PERSON_NAME] Mars Avril Mai Juin Juillet Août Septembre Octobre Novembre Décem…" at bounding box center [486, 67] width 58 height 14
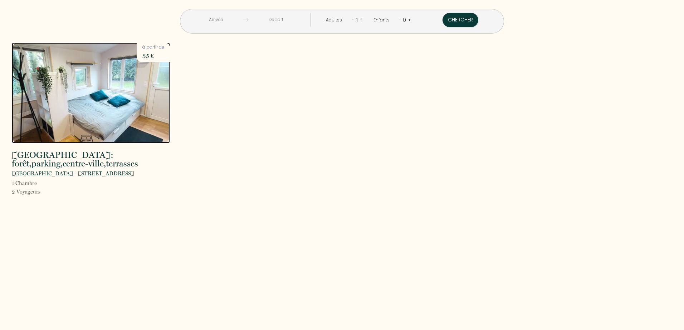
click at [105, 90] on img at bounding box center [91, 93] width 158 height 101
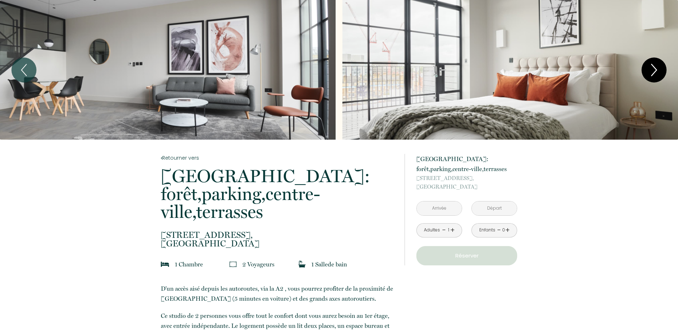
click at [647, 66] on icon "Next" at bounding box center [654, 69] width 15 height 21
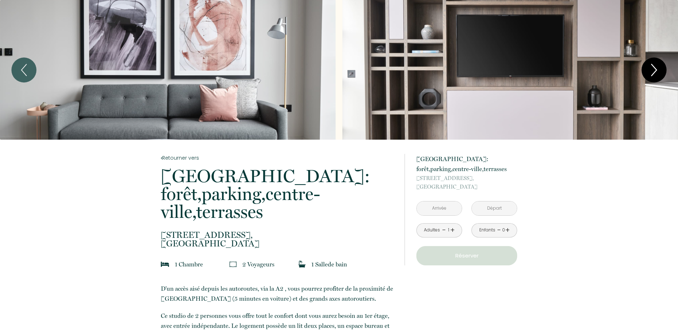
click at [650, 66] on icon "Next" at bounding box center [654, 69] width 15 height 21
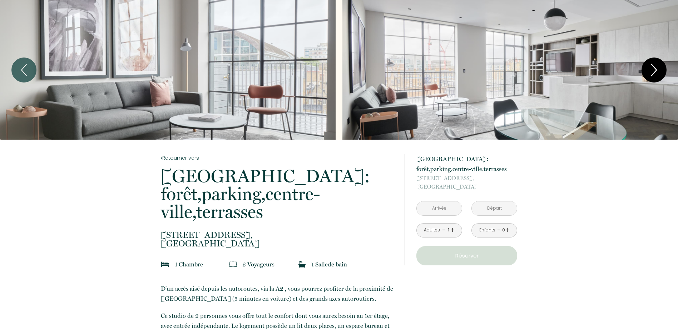
click at [652, 69] on icon "Next" at bounding box center [654, 69] width 15 height 21
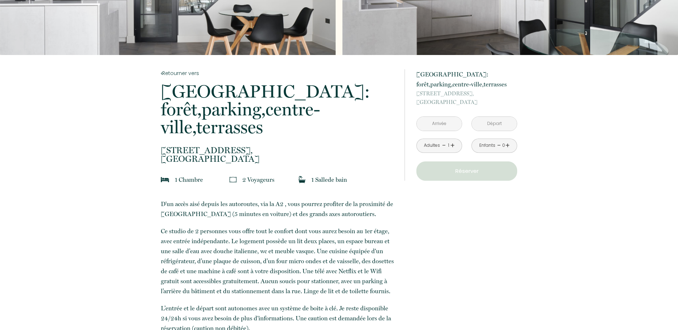
scroll to position [71, 0]
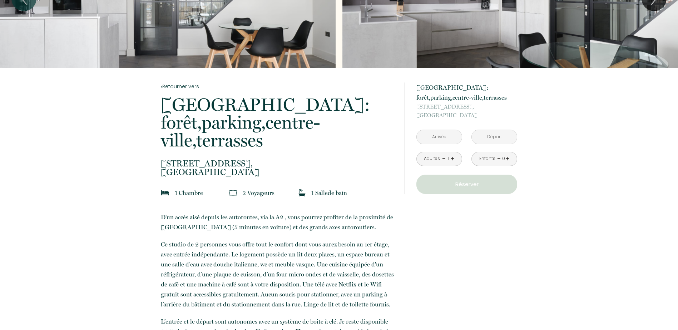
click at [450, 142] on input "text" at bounding box center [439, 137] width 45 height 14
click at [502, 130] on input "text" at bounding box center [494, 137] width 45 height 14
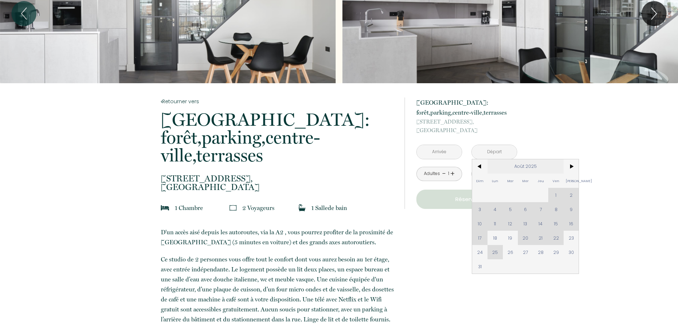
scroll to position [36, 0]
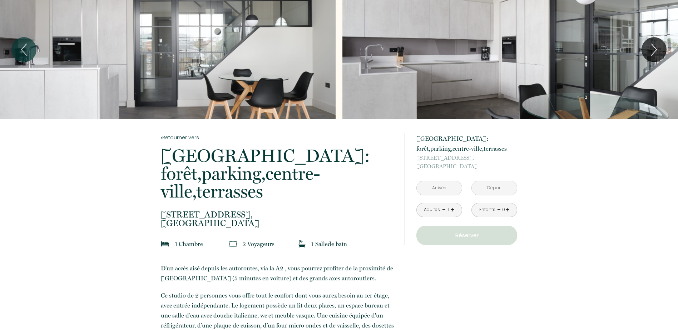
scroll to position [0, 0]
